Goal: Transaction & Acquisition: Purchase product/service

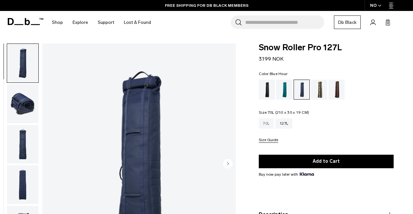
click at [266, 127] on div "70L" at bounding box center [266, 123] width 15 height 10
click at [284, 124] on div "127L" at bounding box center [284, 123] width 17 height 10
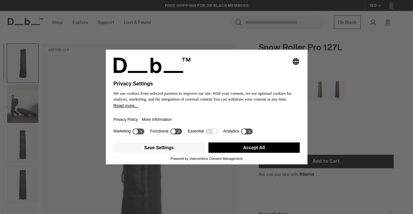
click at [265, 153] on button "Accept All" at bounding box center [254, 148] width 91 height 10
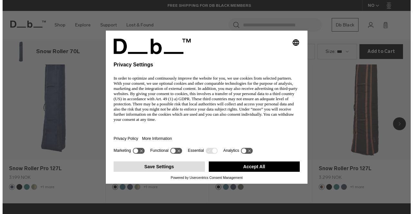
scroll to position [300, 0]
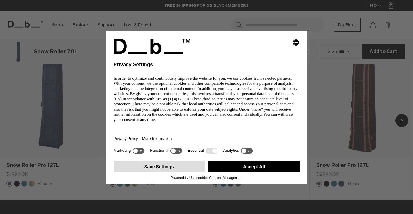
click at [180, 172] on button "Save Settings" at bounding box center [159, 167] width 91 height 10
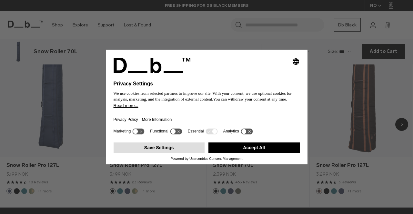
click at [180, 152] on button "Save Settings" at bounding box center [159, 148] width 91 height 10
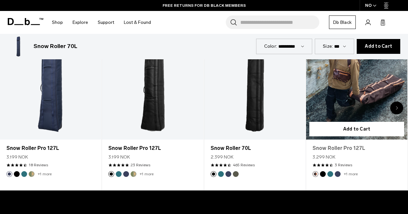
scroll to position [283, 0]
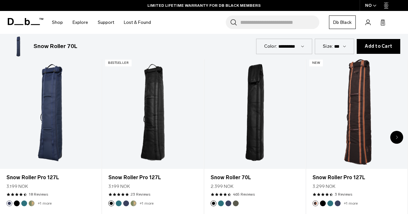
click at [397, 138] on icon "Next slide" at bounding box center [397, 138] width 2 height 4
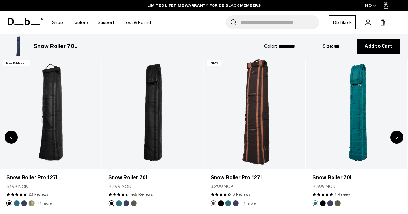
click at [397, 138] on icon "Next slide" at bounding box center [397, 138] width 2 height 4
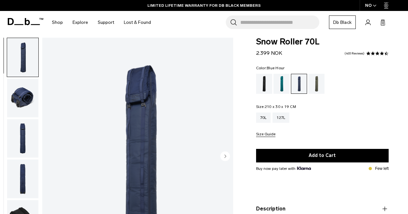
scroll to position [0, 0]
